Goal: Information Seeking & Learning: Learn about a topic

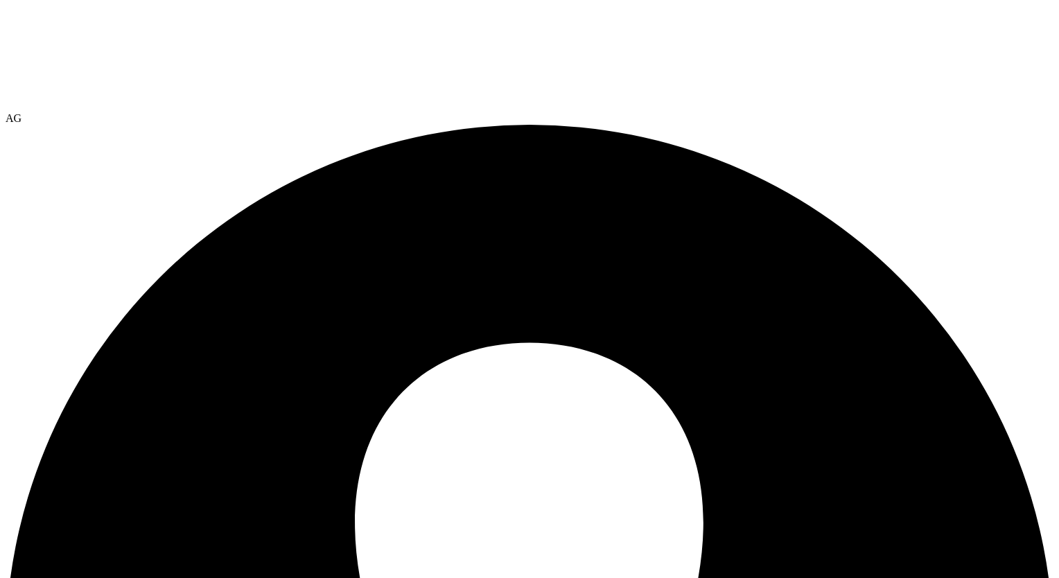
select select "USEast"
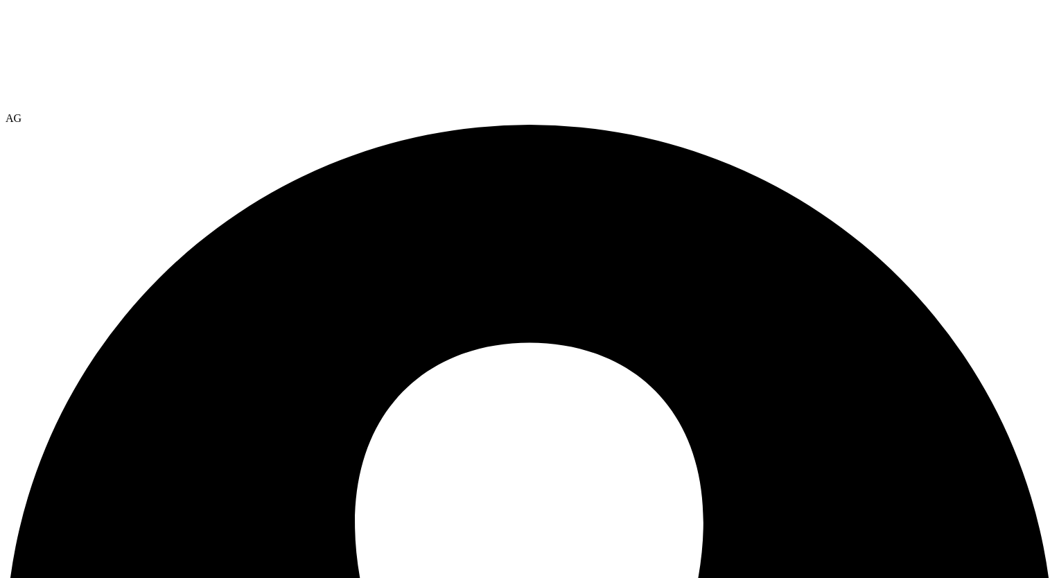
radio input "true"
radio input "false"
drag, startPoint x: 271, startPoint y: 391, endPoint x: 530, endPoint y: 385, distance: 259.4
